Goal: Transaction & Acquisition: Book appointment/travel/reservation

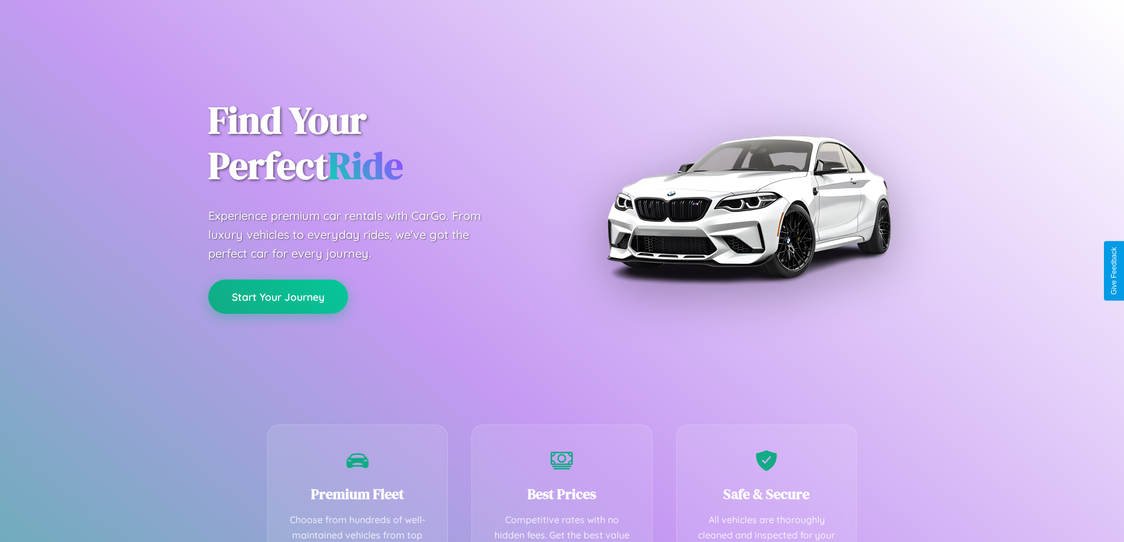
click at [278, 297] on button "Start Your Journey" at bounding box center [278, 297] width 140 height 34
click at [278, 296] on button "Start Your Journey" at bounding box center [278, 297] width 140 height 34
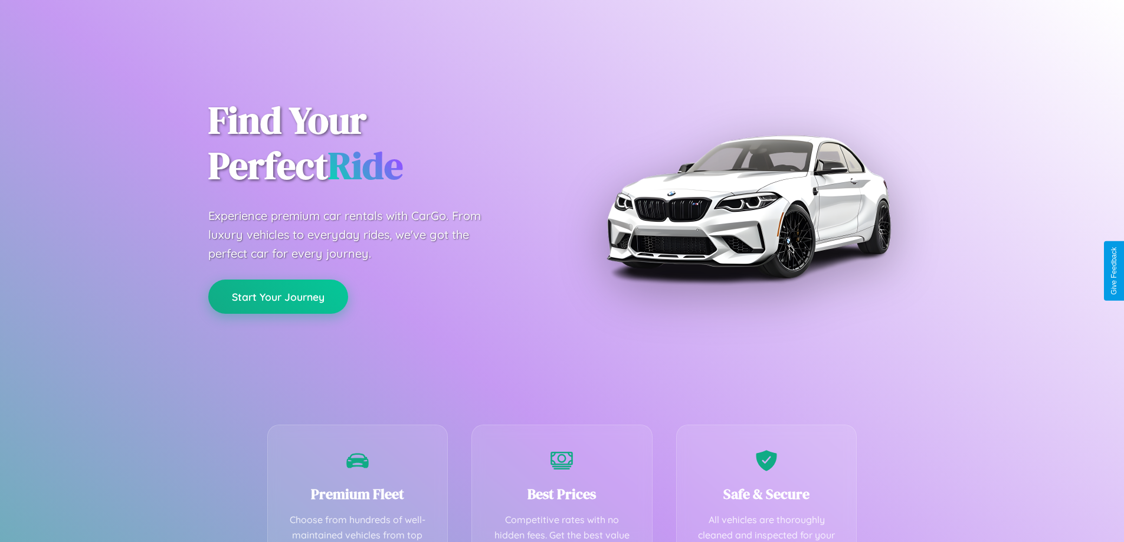
click at [278, 296] on button "Start Your Journey" at bounding box center [278, 297] width 140 height 34
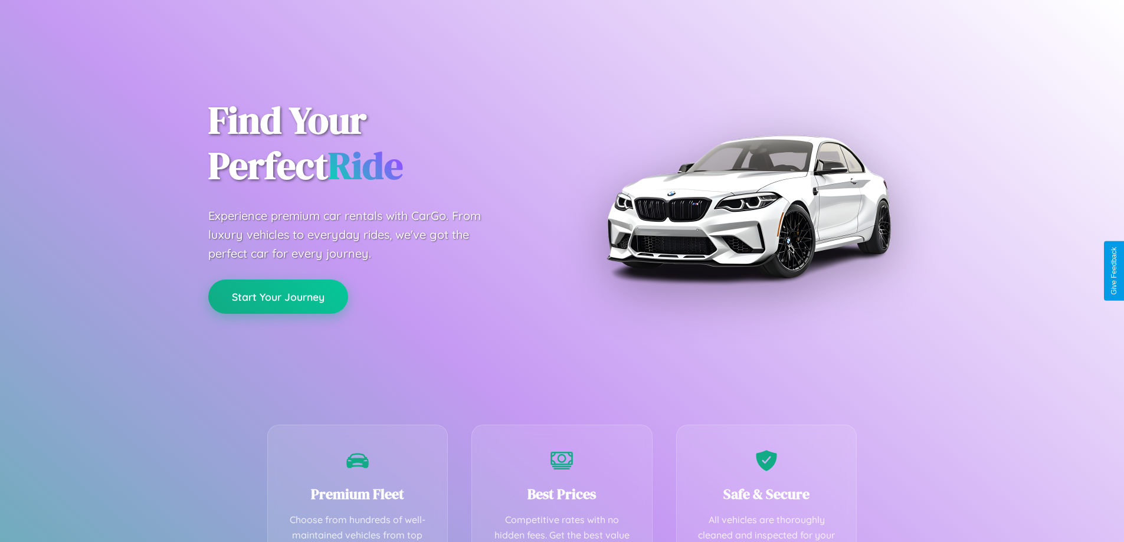
click at [278, 296] on button "Start Your Journey" at bounding box center [278, 297] width 140 height 34
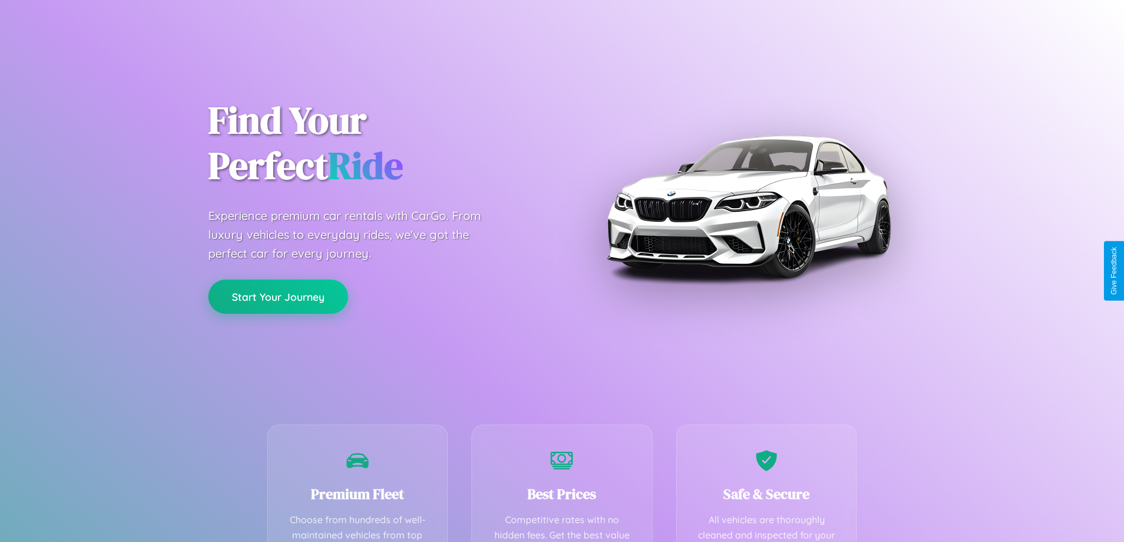
click at [278, 296] on button "Start Your Journey" at bounding box center [278, 297] width 140 height 34
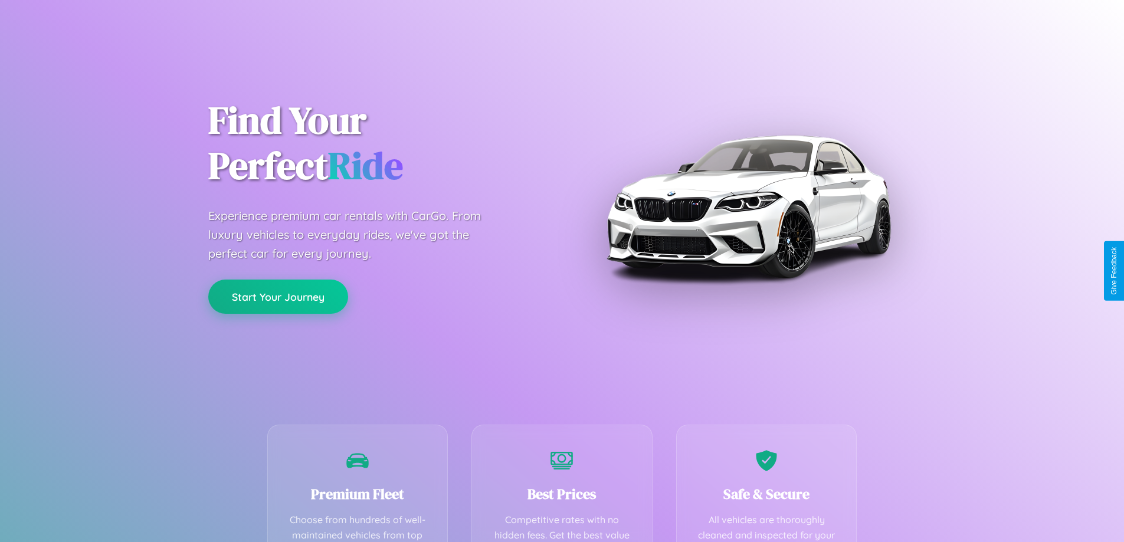
click at [278, 296] on button "Start Your Journey" at bounding box center [278, 297] width 140 height 34
